Goal: Task Accomplishment & Management: Complete application form

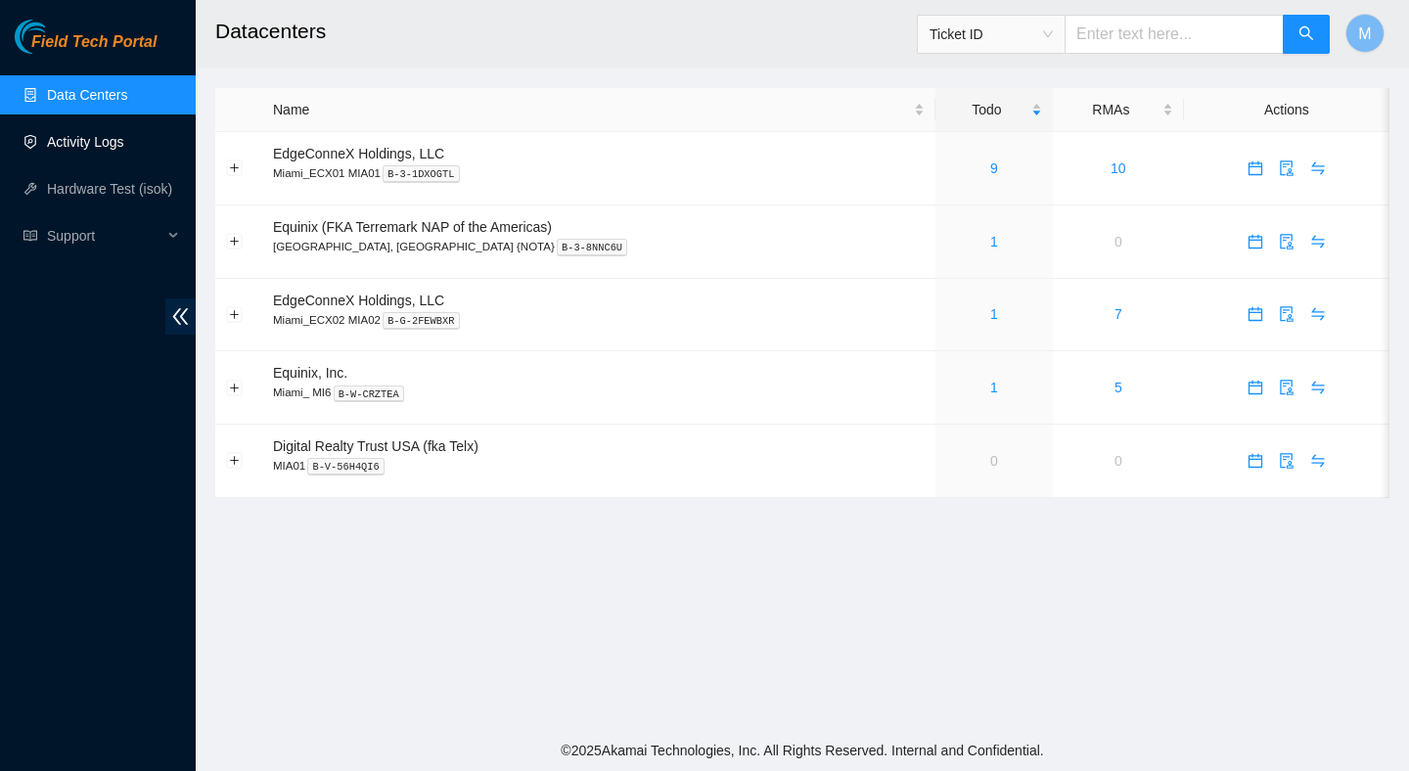
click at [90, 134] on link "Activity Logs" at bounding box center [85, 142] width 77 height 16
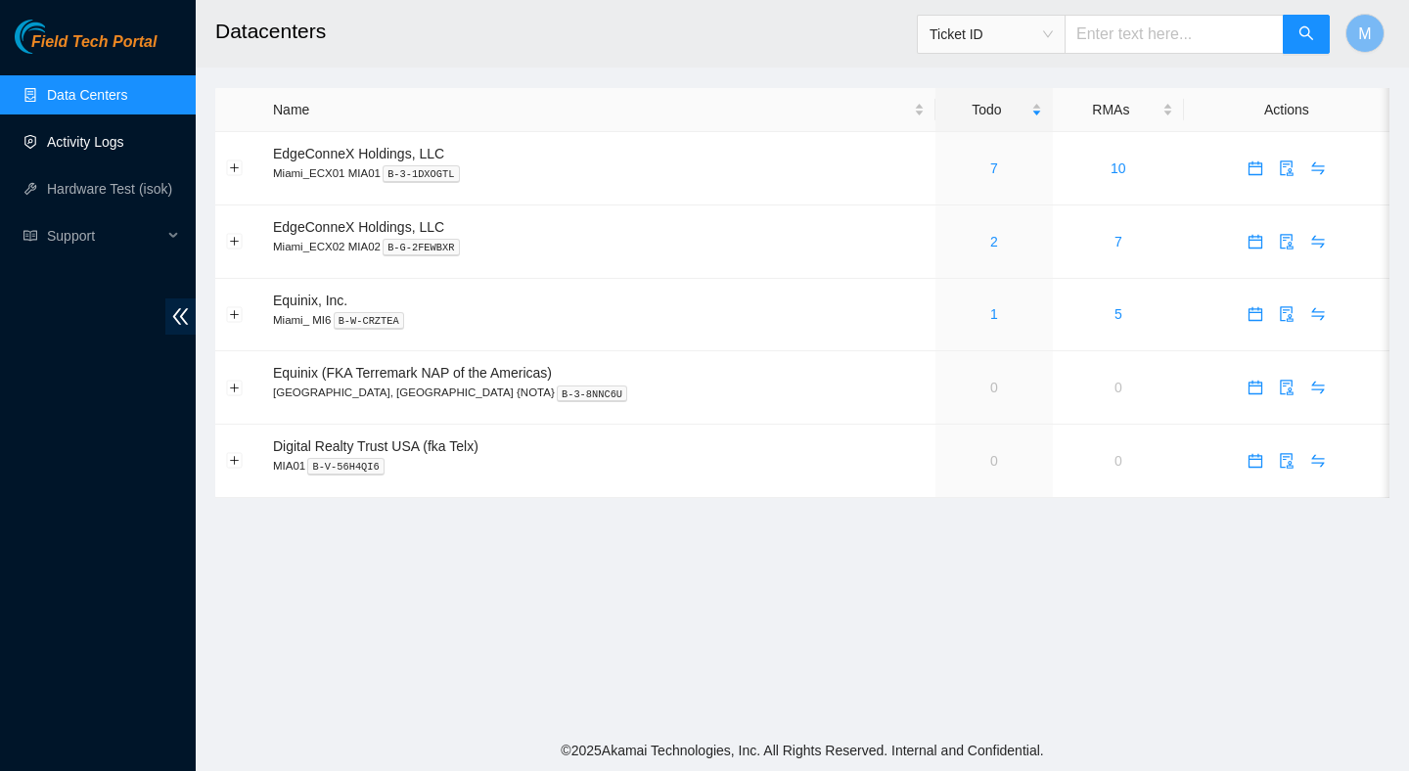
click at [56, 139] on link "Activity Logs" at bounding box center [85, 142] width 77 height 16
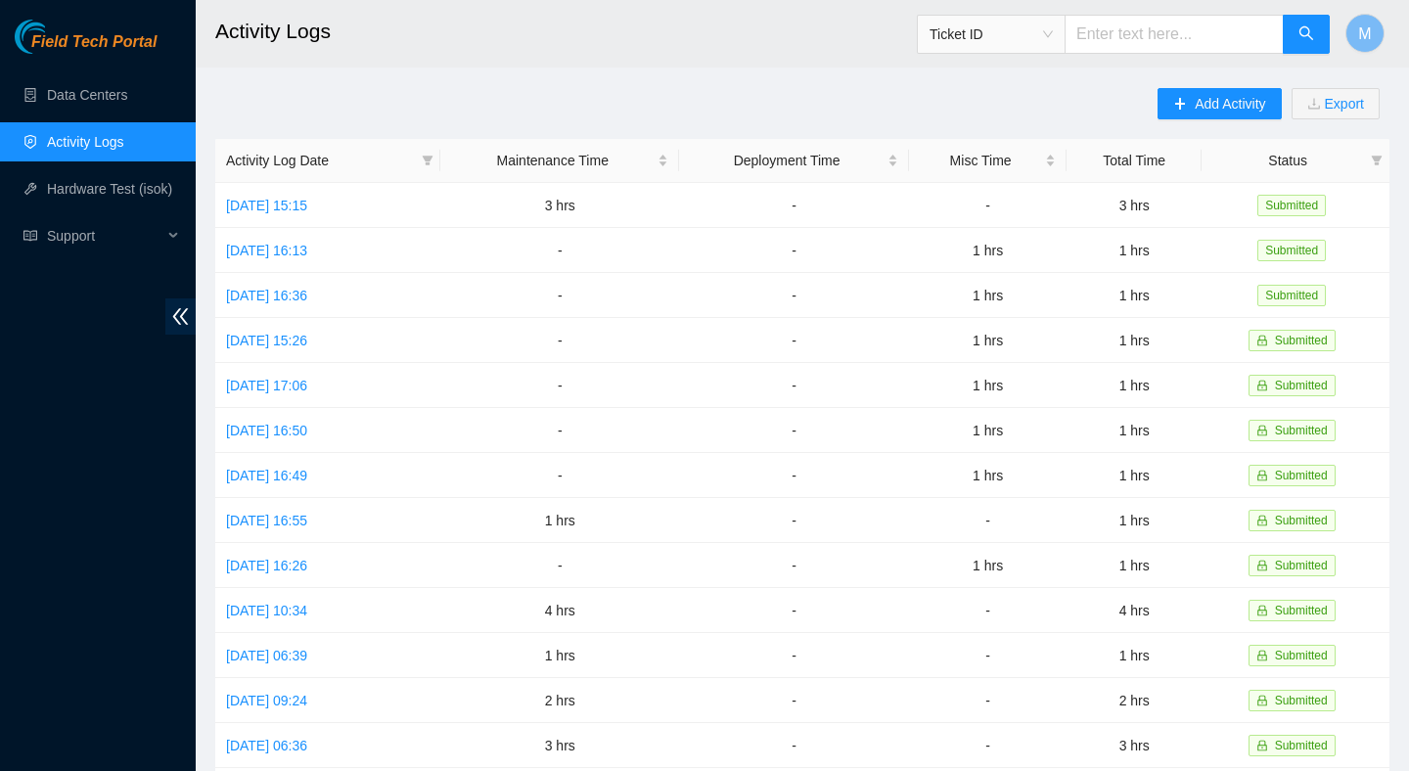
click at [1189, 124] on div "Add Activity Export" at bounding box center [1273, 113] width 232 height 51
click at [1205, 103] on span "Add Activity" at bounding box center [1230, 104] width 70 height 22
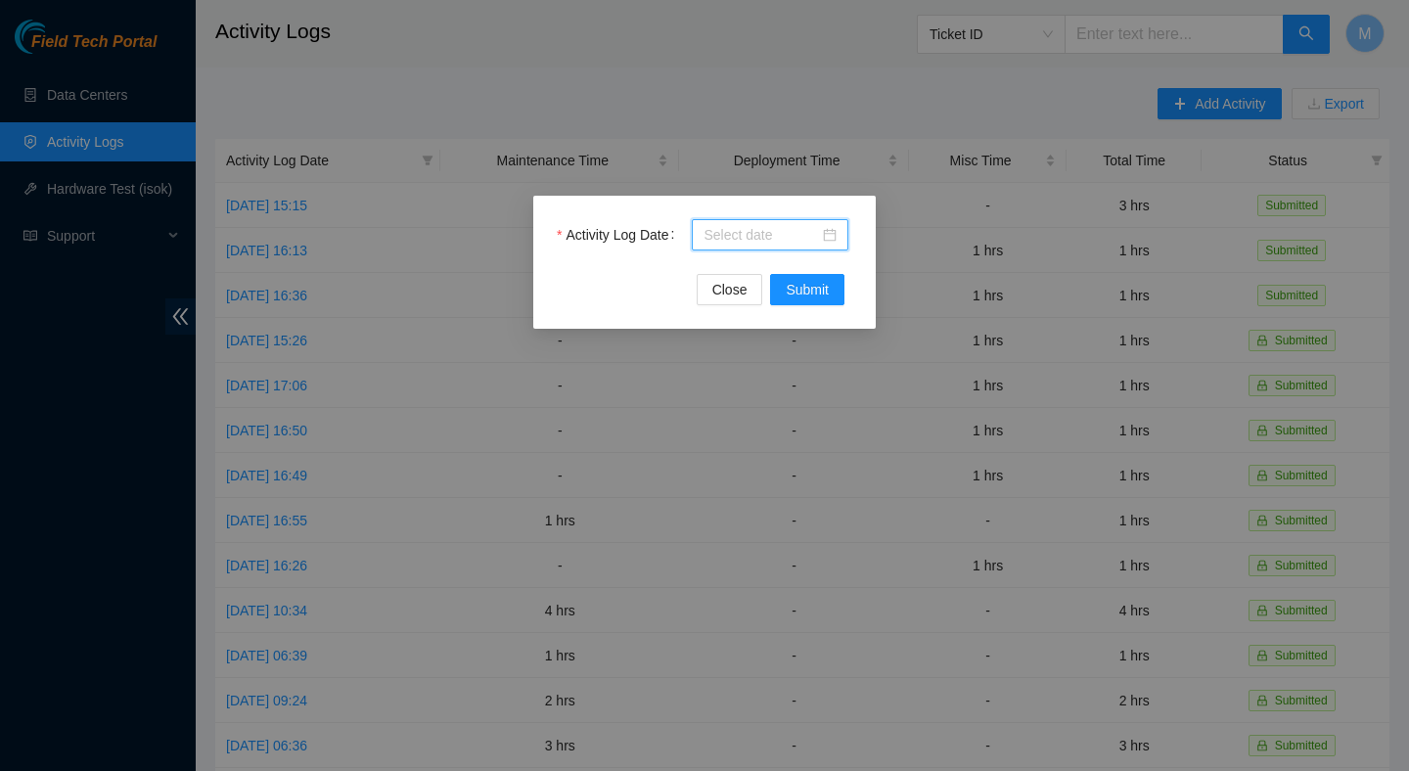
click at [786, 235] on input "Activity Log Date" at bounding box center [760, 235] width 115 height 22
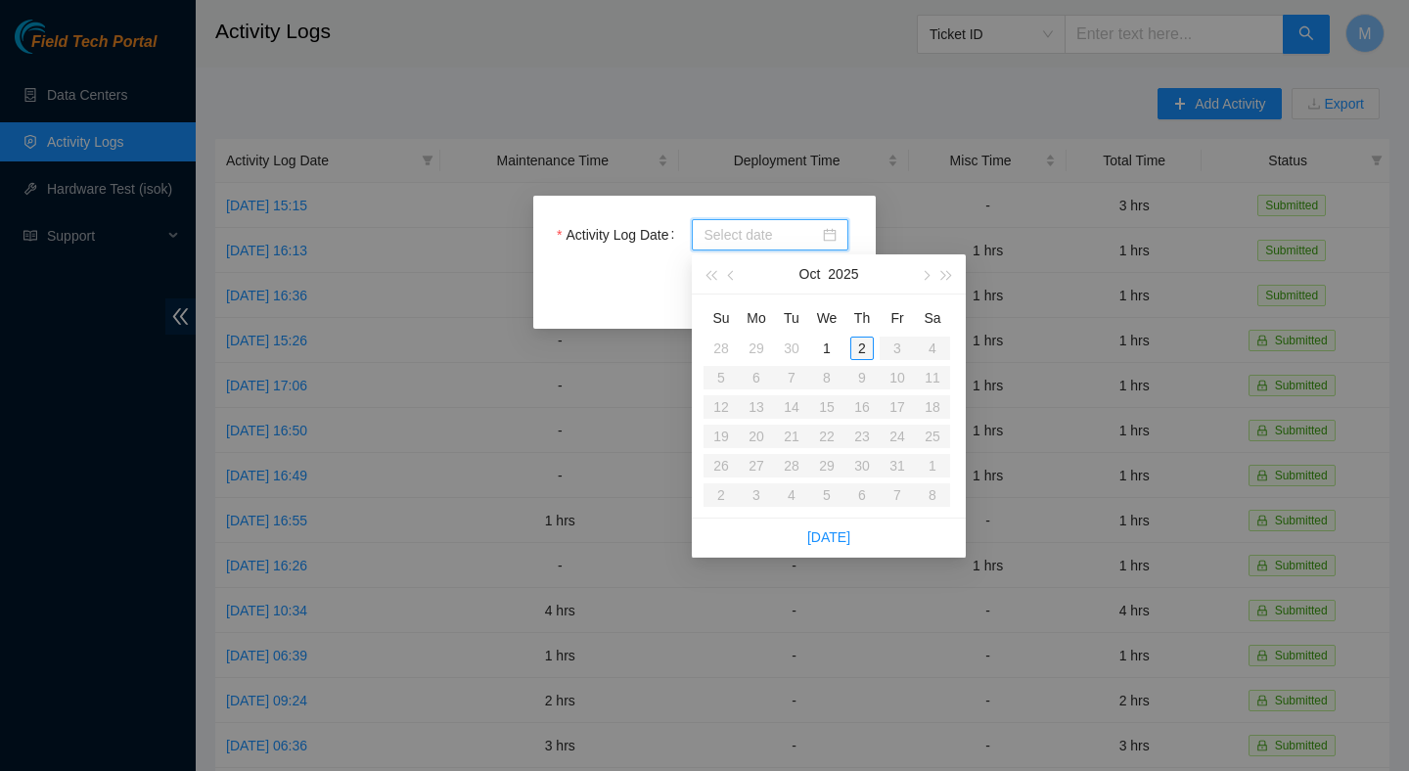
type input "2025-10-02"
click at [858, 342] on div "2" at bounding box center [861, 348] width 23 height 23
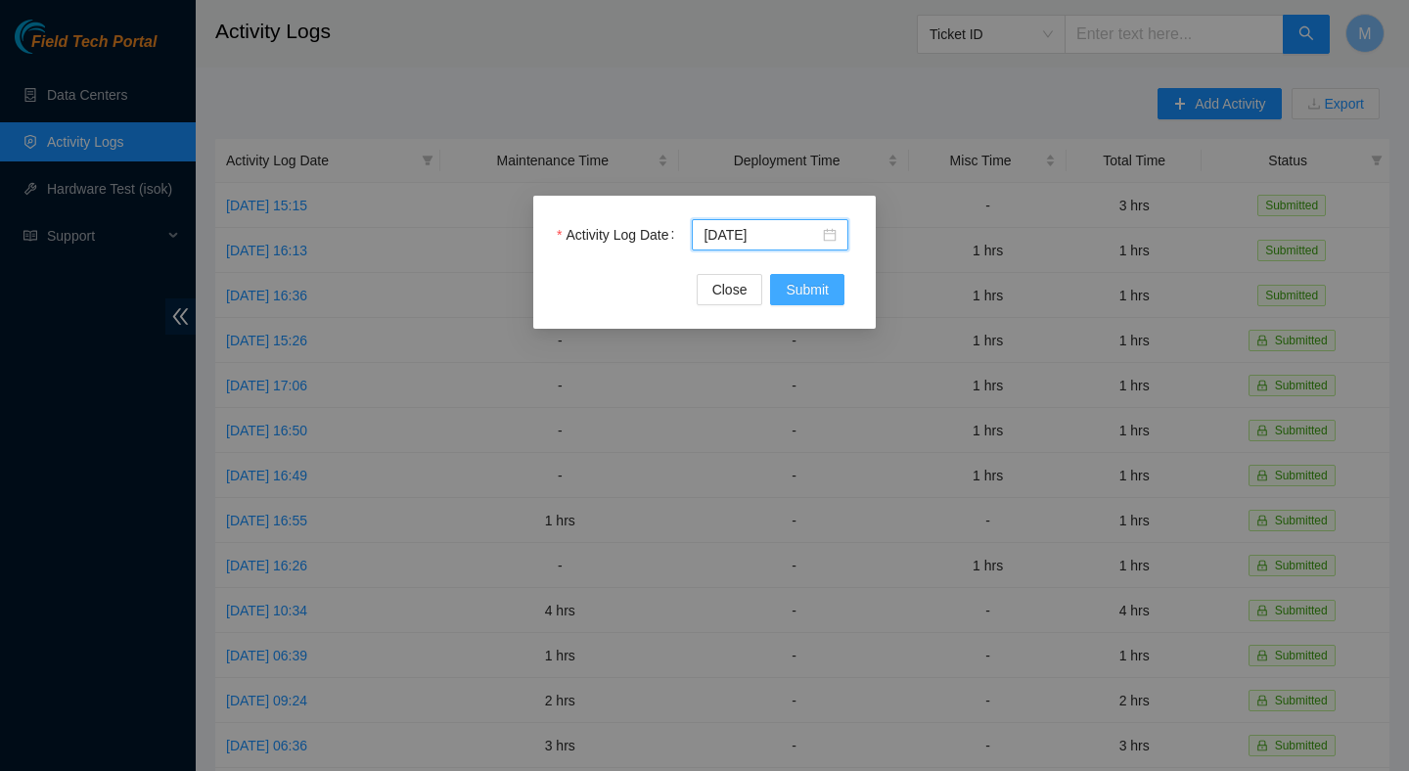
click at [824, 291] on span "Submit" at bounding box center [807, 290] width 43 height 22
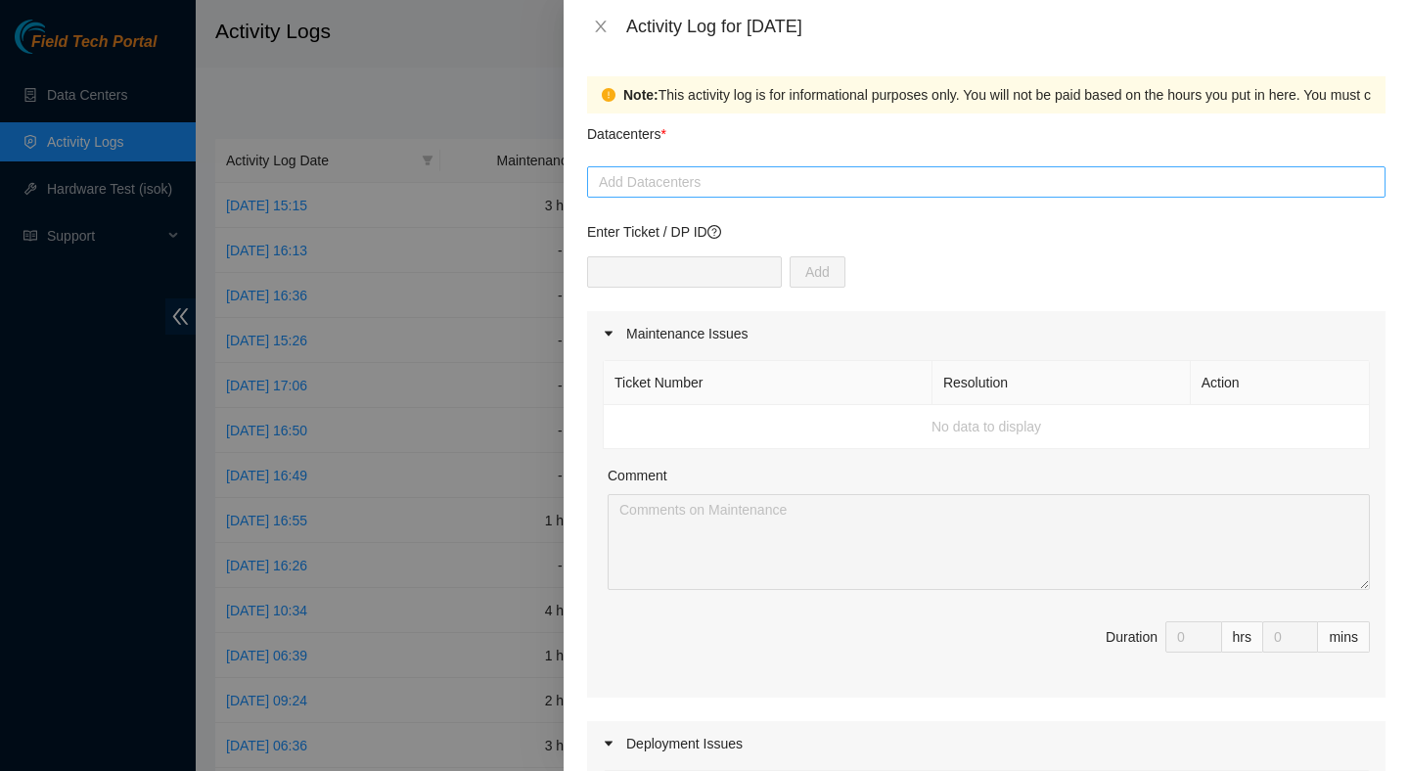
click at [735, 180] on div at bounding box center [986, 181] width 789 height 23
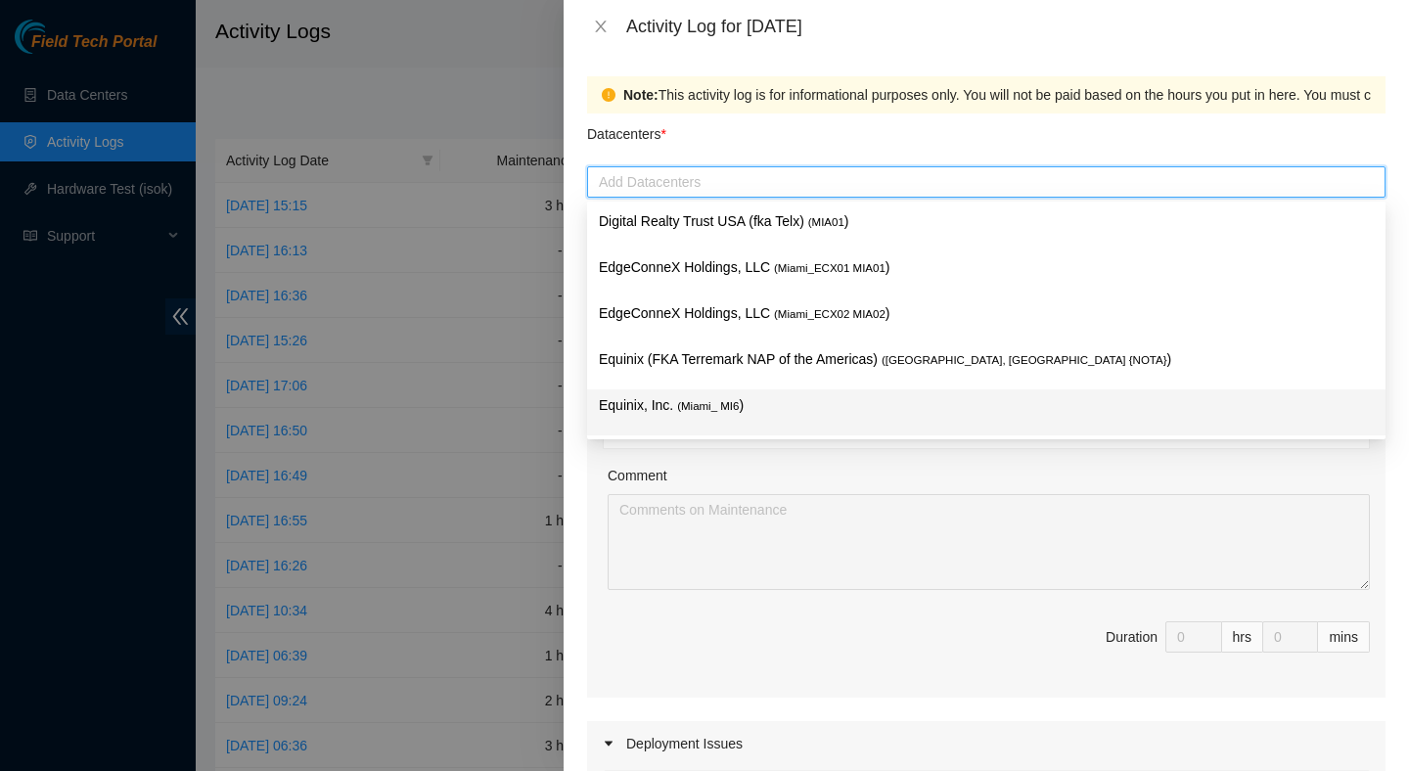
click at [771, 421] on div "Equinix, Inc. ( Miami_ MI6 )" at bounding box center [986, 412] width 775 height 36
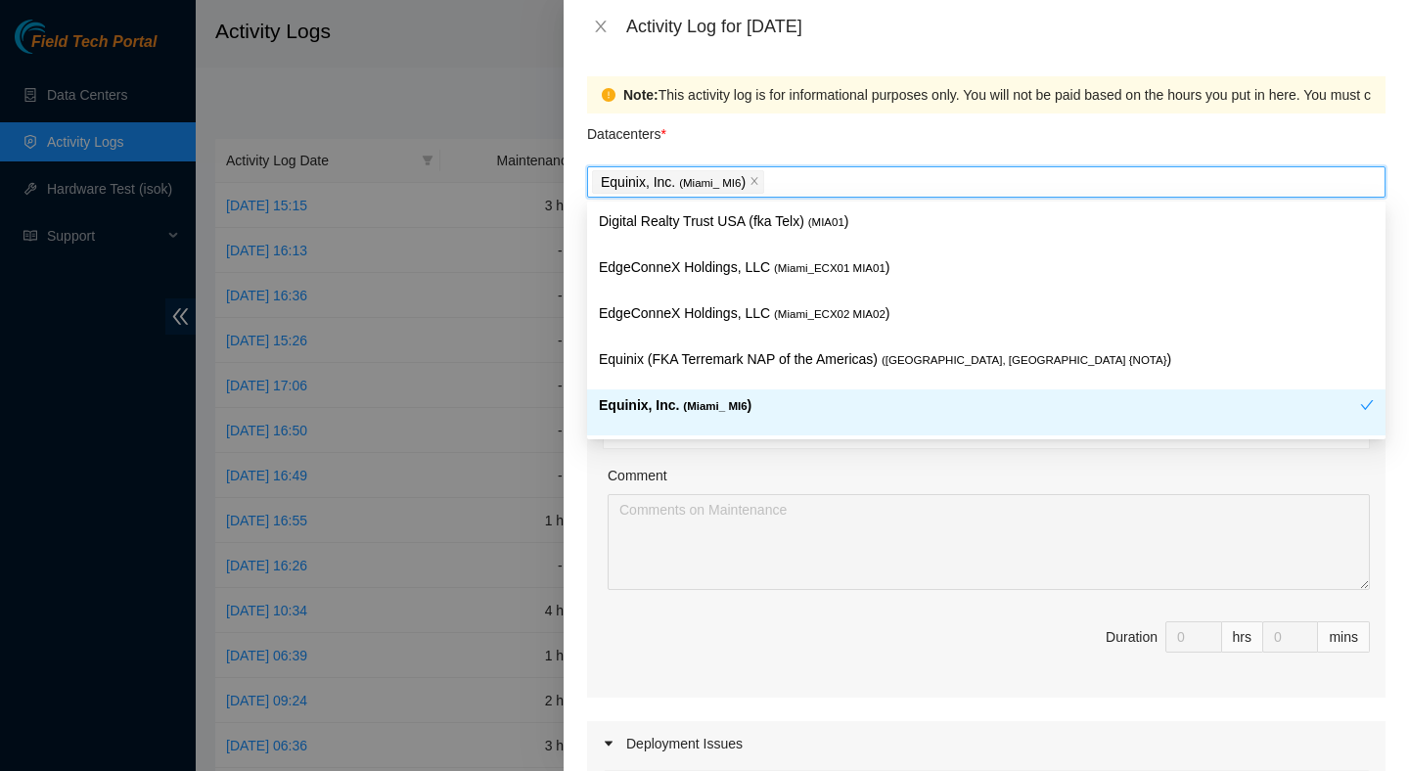
click at [1061, 469] on div "Comment" at bounding box center [989, 479] width 762 height 29
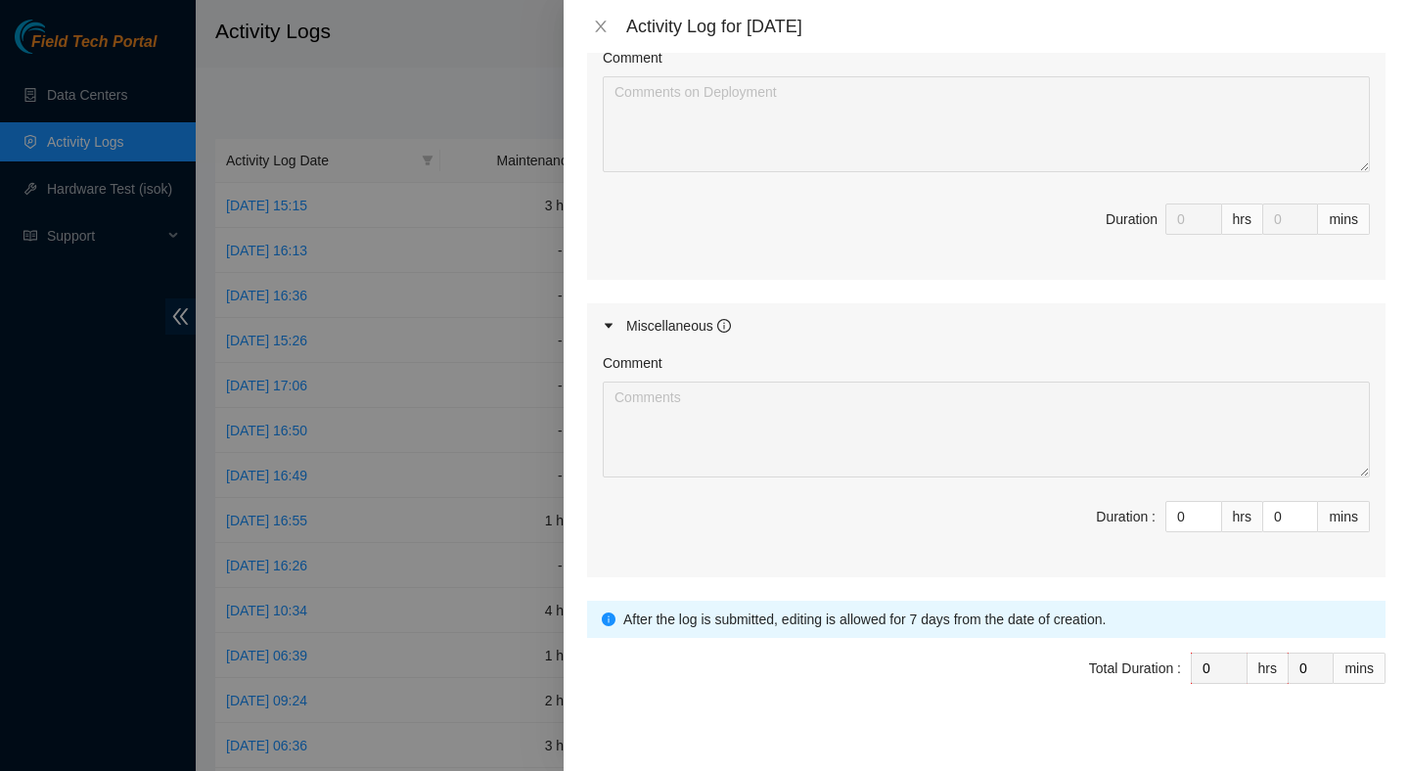
scroll to position [847, 0]
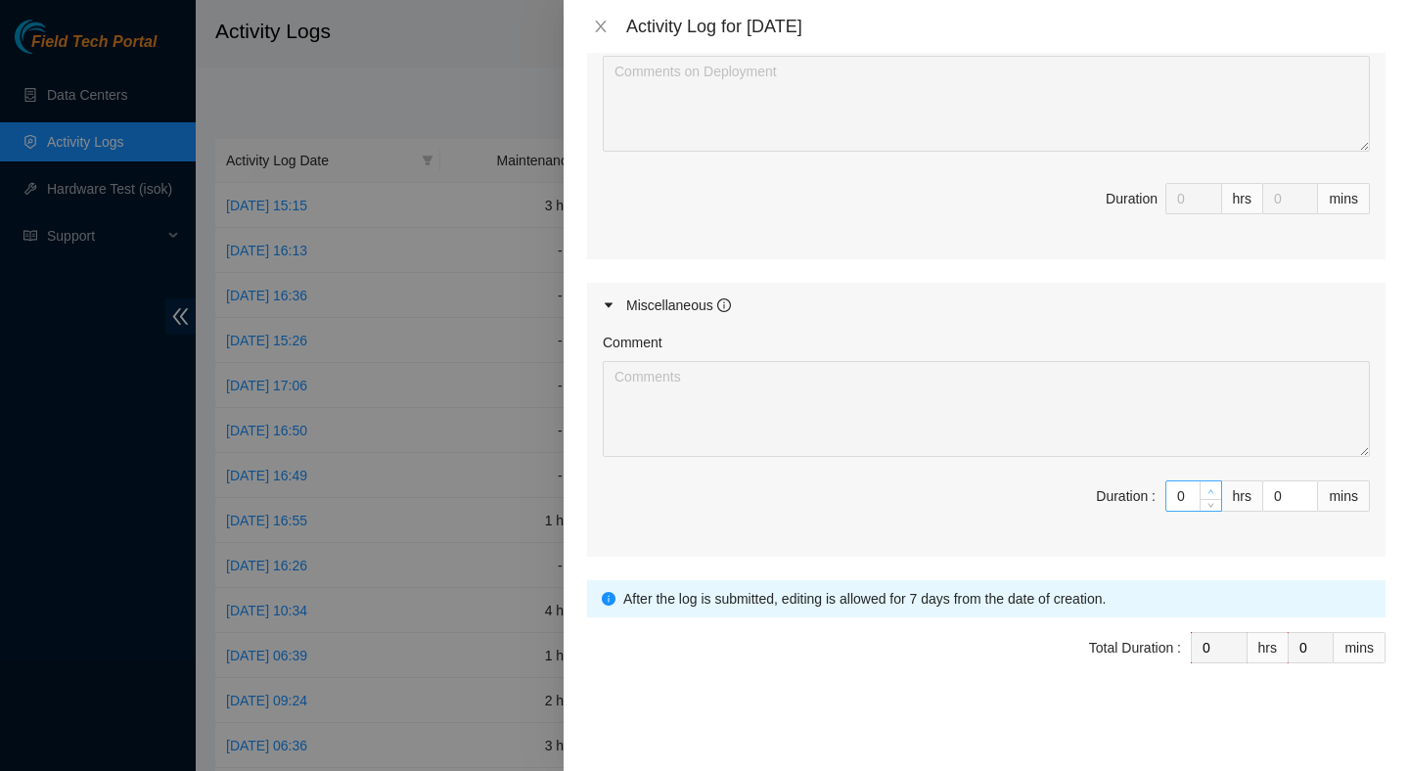
type input "1"
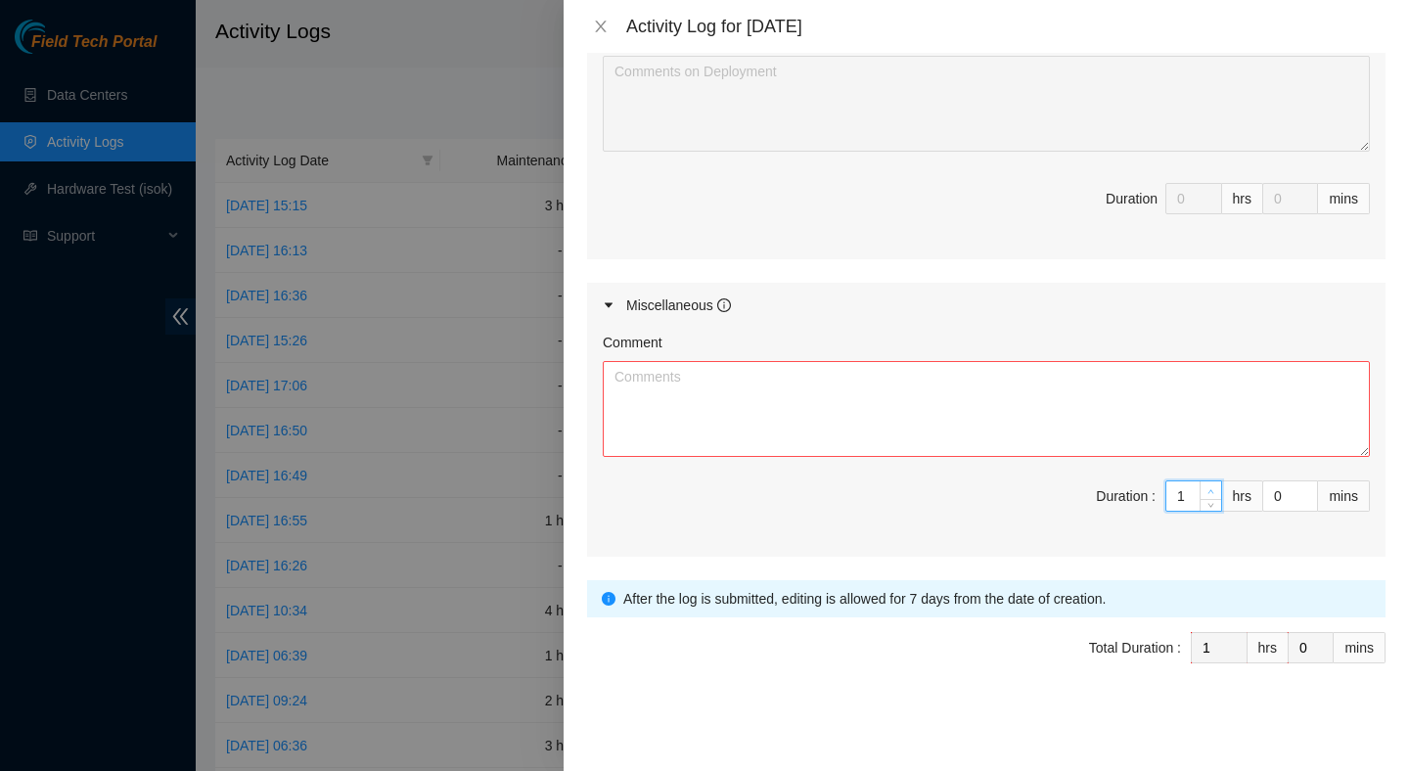
click at [1210, 490] on icon "up" at bounding box center [1211, 491] width 6 height 4
type input "2"
click at [1203, 485] on span "Increase Value" at bounding box center [1210, 490] width 22 height 18
type input "3"
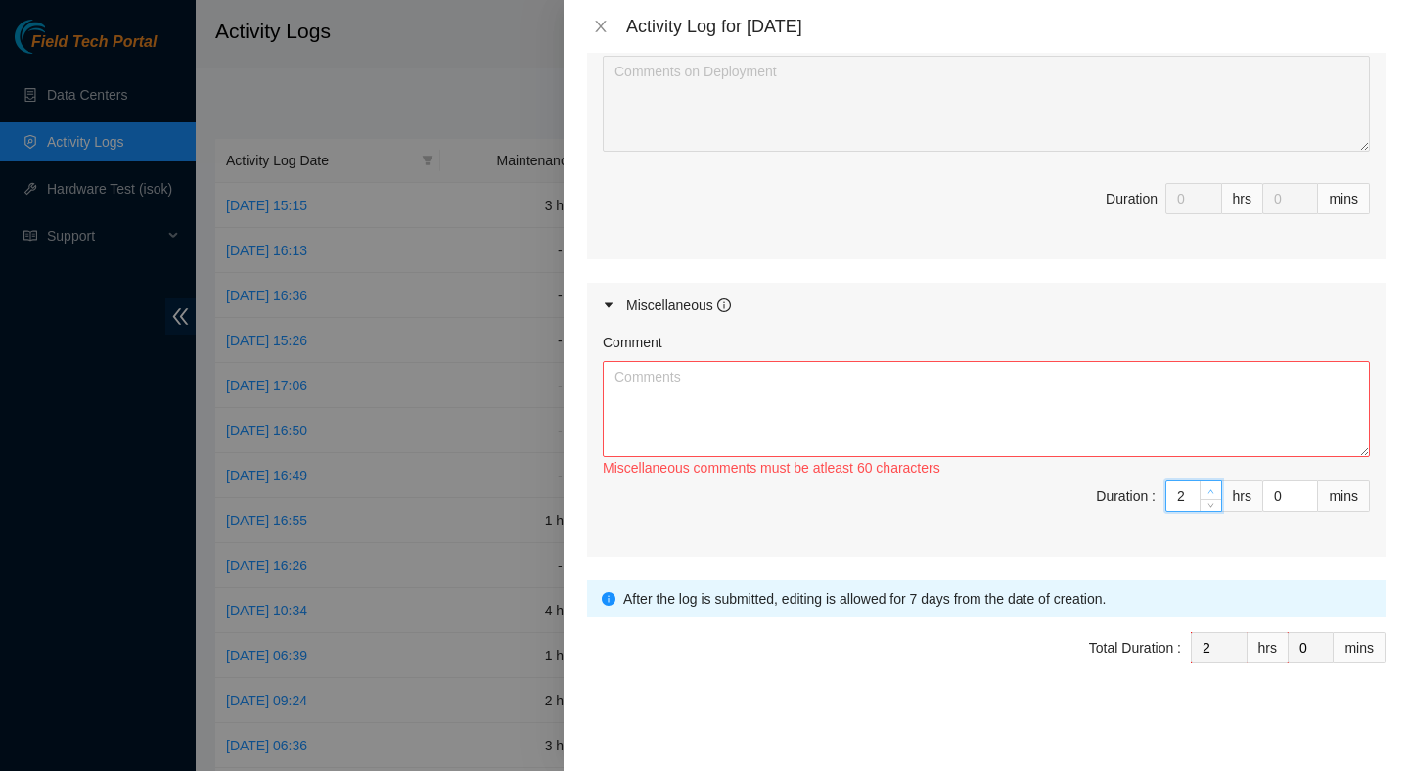
type input "3"
click at [1205, 485] on span "up" at bounding box center [1211, 491] width 12 height 12
type input "4"
click at [1205, 486] on span "up" at bounding box center [1211, 491] width 12 height 12
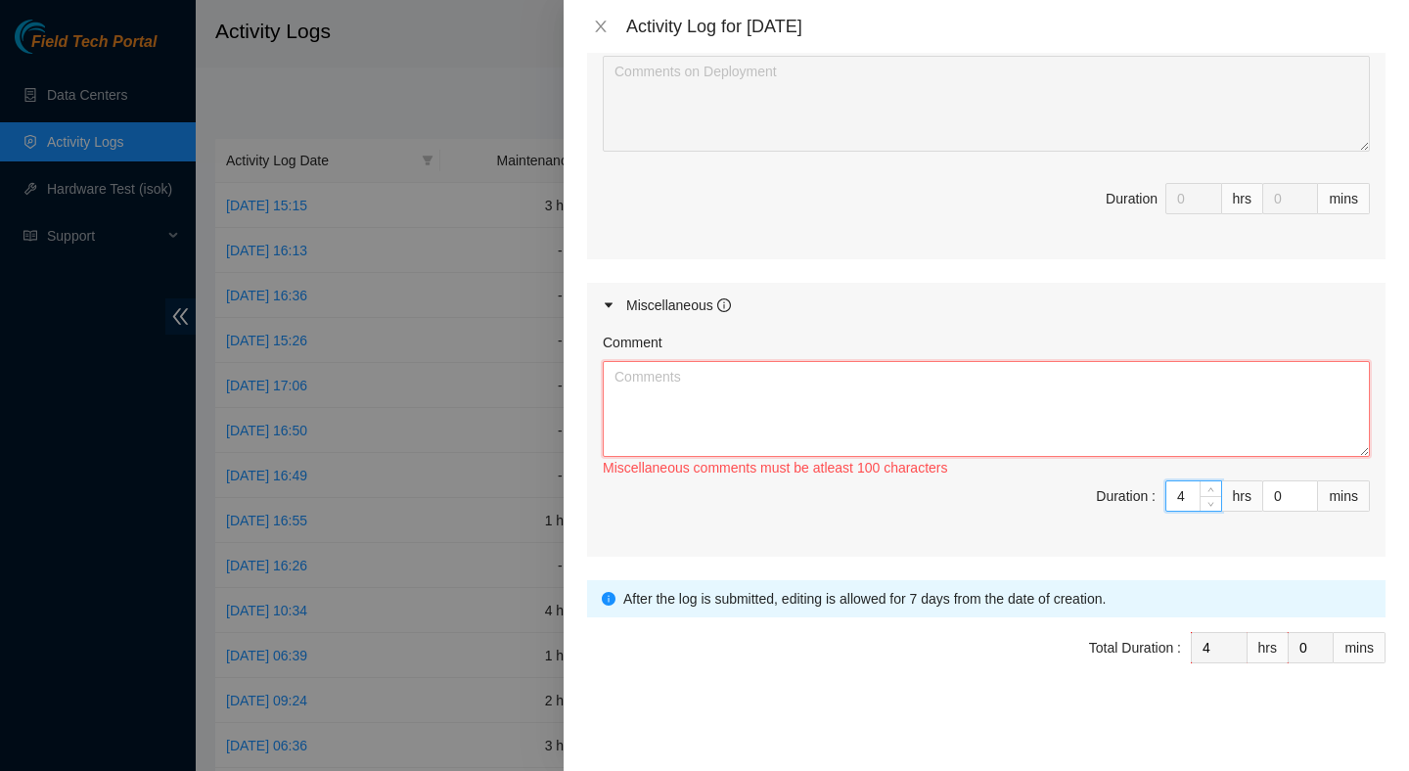
click at [1154, 404] on textarea "Comment" at bounding box center [986, 409] width 767 height 96
click at [843, 375] on textarea "Helped with a deployment" at bounding box center [986, 409] width 767 height 96
type textarea "Helped with a deployment in 3 racks"
type input "3"
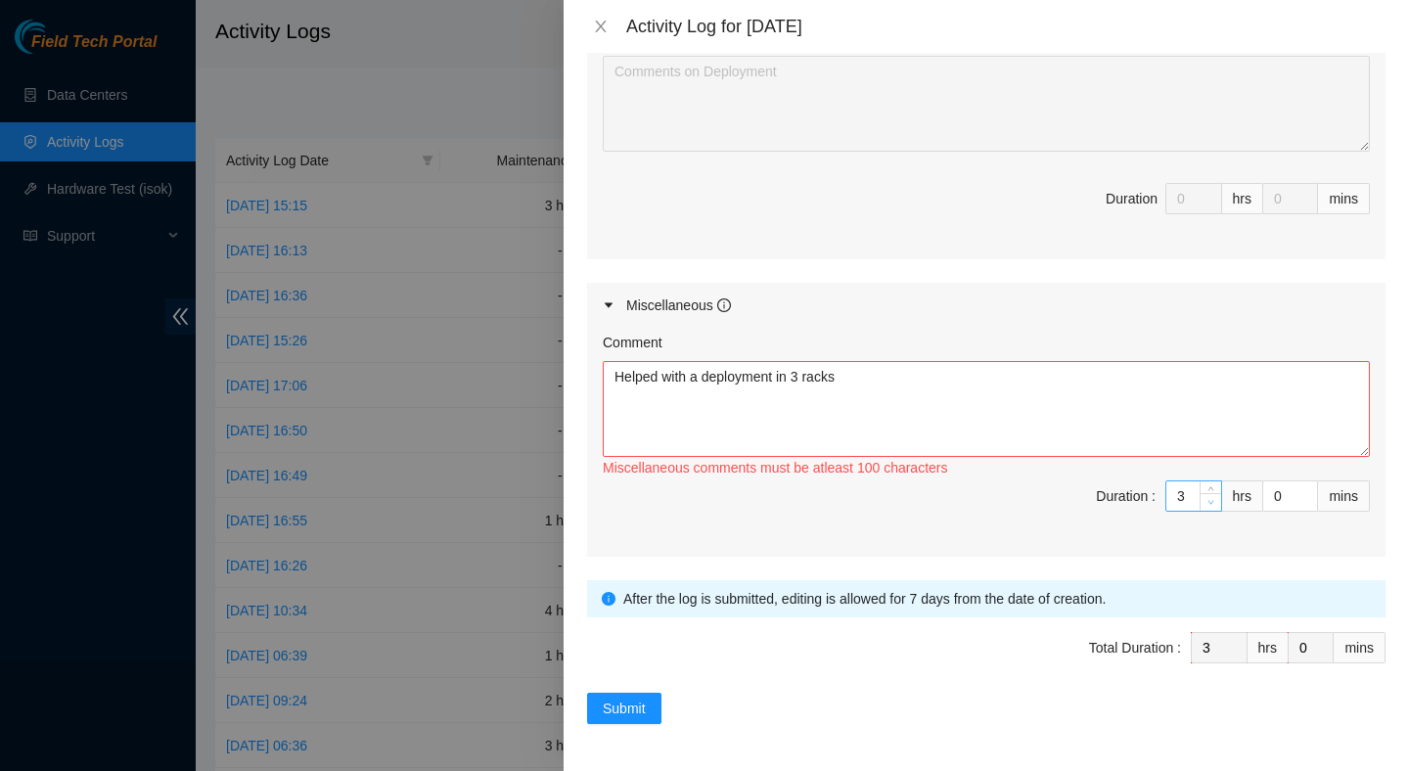
click at [1213, 505] on icon "down" at bounding box center [1210, 502] width 7 height 7
type input "2"
click at [1213, 506] on span "down" at bounding box center [1211, 503] width 12 height 12
type input "1"
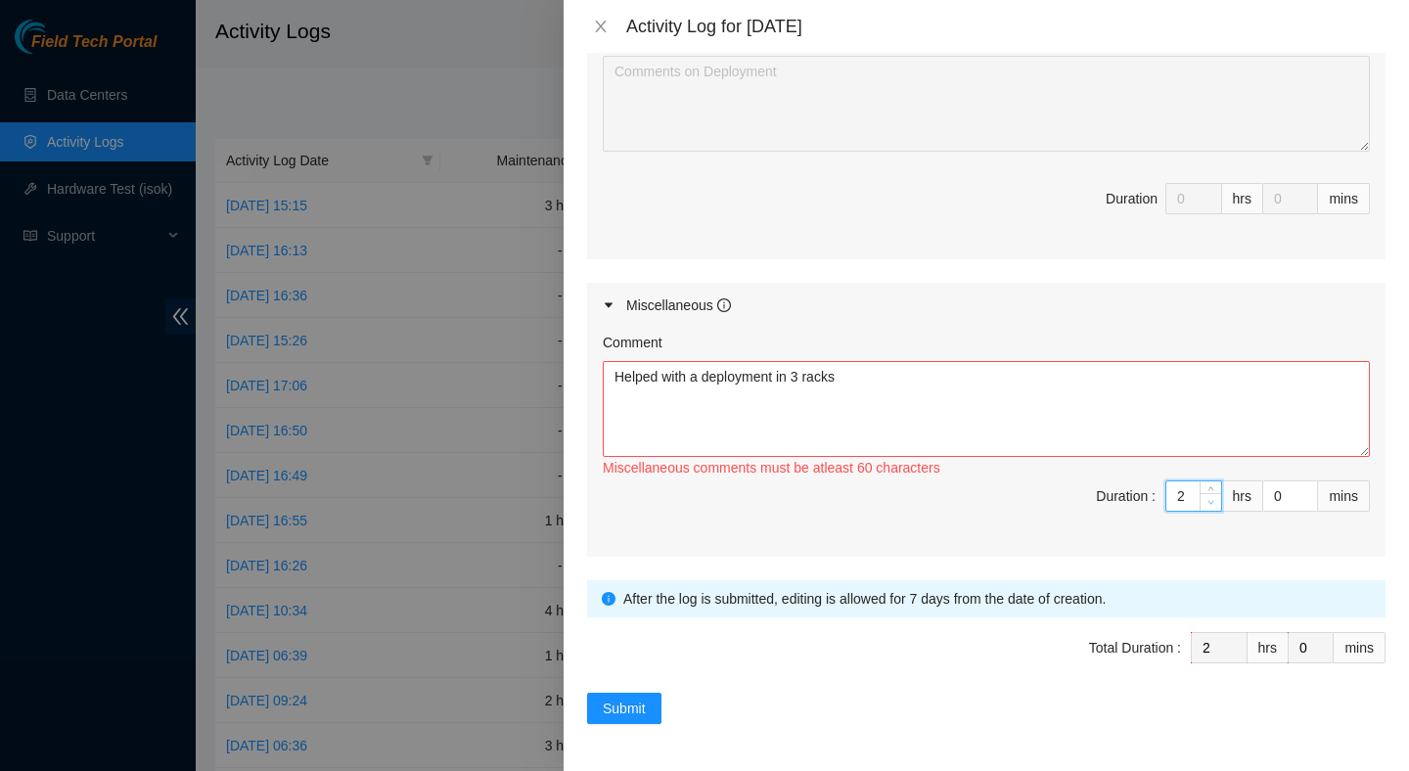
type input "1"
click at [1213, 506] on span "down" at bounding box center [1211, 503] width 12 height 12
type input "2"
click at [1207, 490] on icon "up" at bounding box center [1210, 491] width 7 height 7
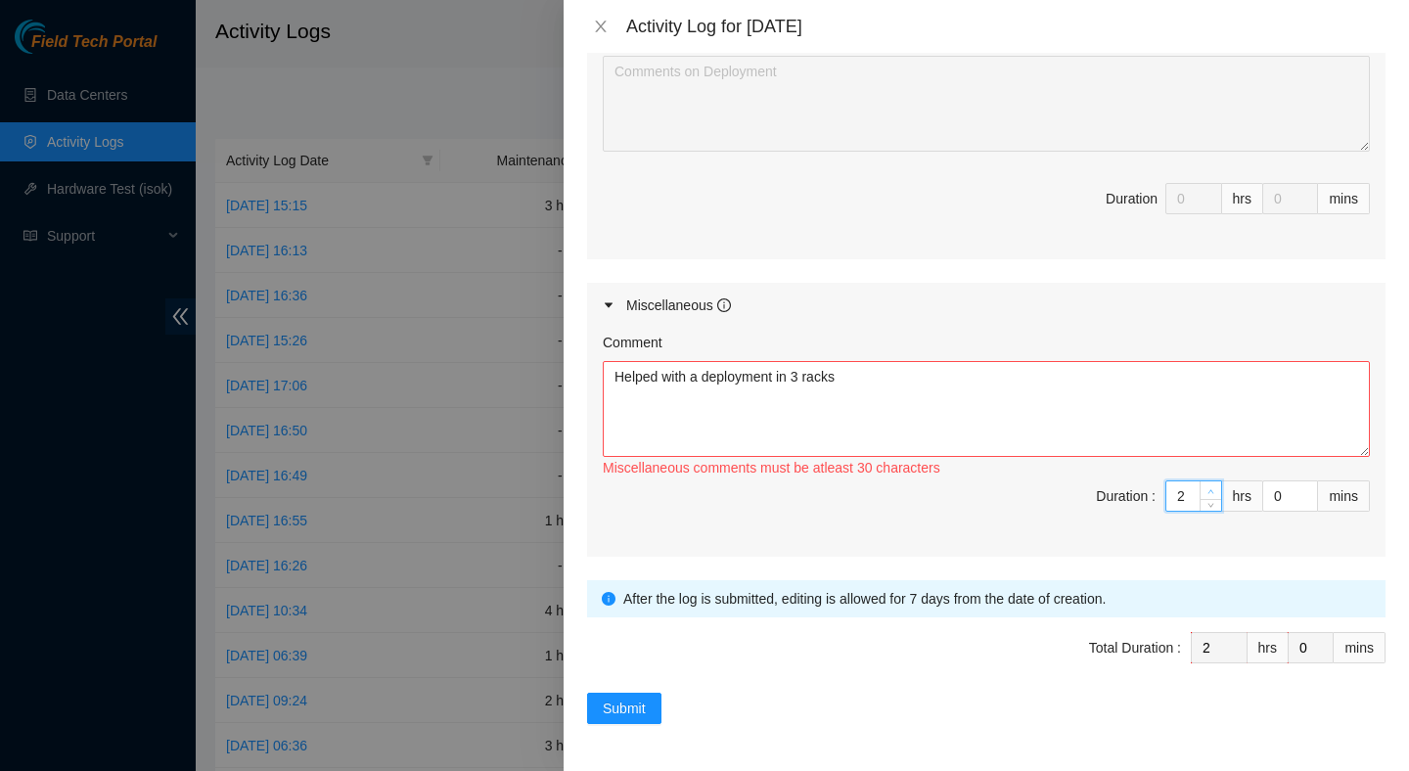
type input "3"
click at [1207, 490] on icon "up" at bounding box center [1210, 491] width 7 height 7
click at [1009, 385] on textarea "Helped with a deployment in 3 racks" at bounding box center [986, 409] width 767 height 96
type textarea "Helped with a deployment in 3 racks. Mainly putting in routers and switches."
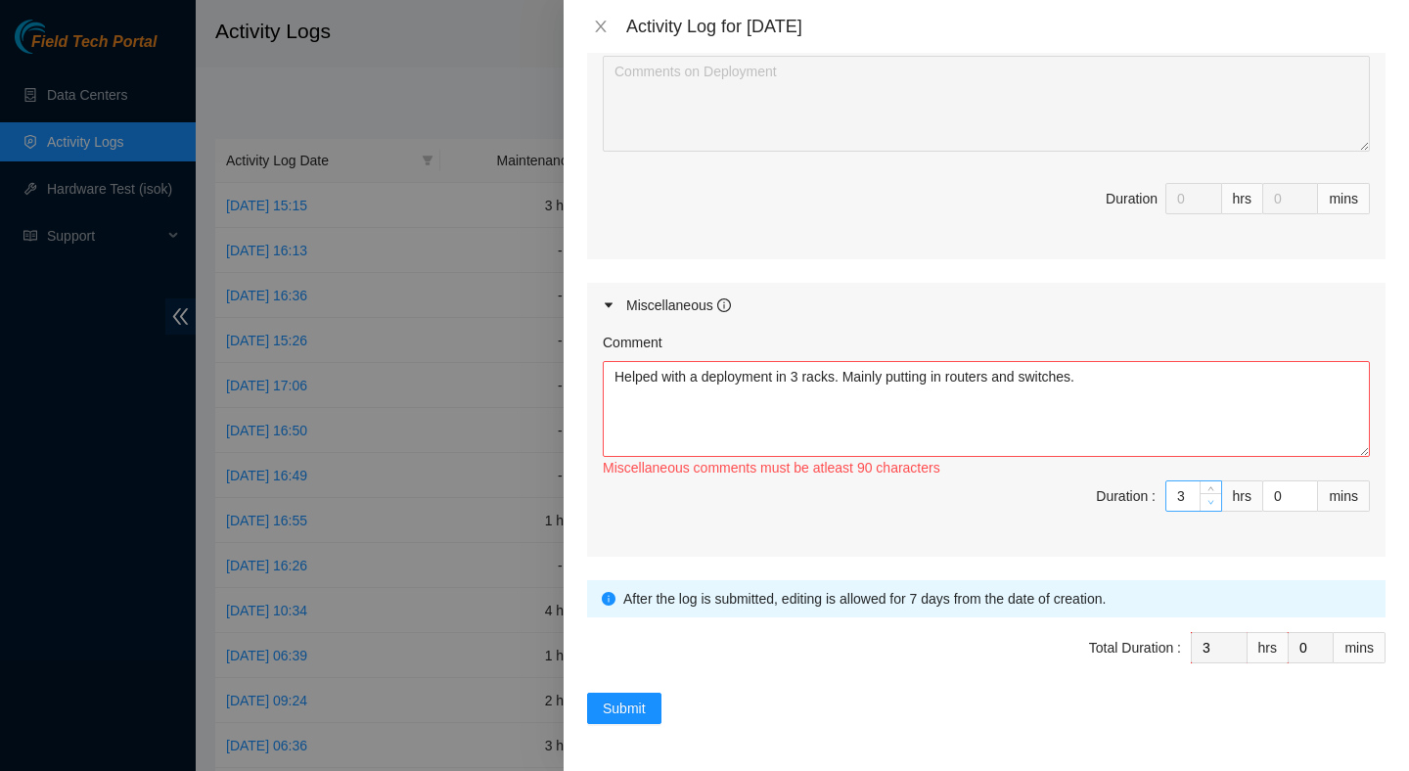
type input "2"
click at [1209, 505] on icon "down" at bounding box center [1210, 502] width 7 height 7
click at [642, 701] on span "Submit" at bounding box center [624, 709] width 43 height 22
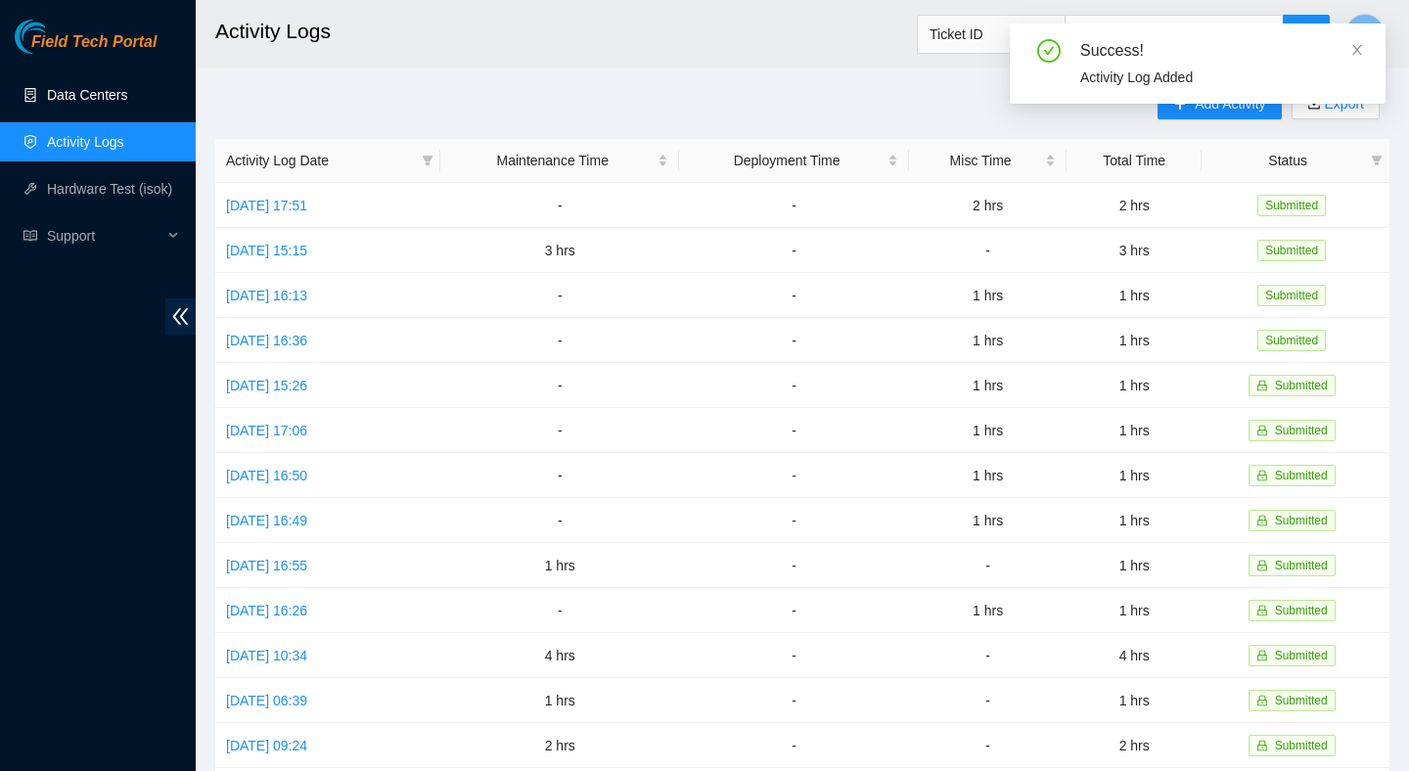
click at [90, 93] on link "Data Centers" at bounding box center [87, 95] width 80 height 16
